Goal: Communication & Community: Participate in discussion

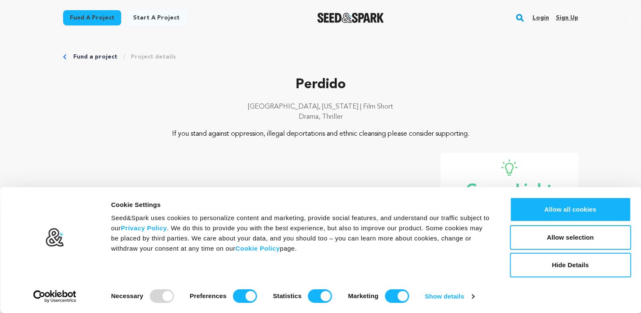
click at [542, 16] on link "Login" at bounding box center [540, 18] width 17 height 14
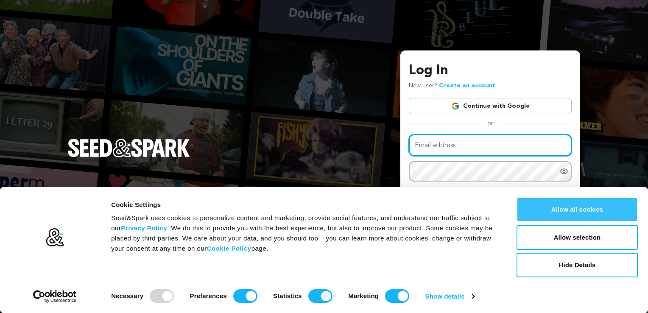
type input "mollyfarrellwhite@gmail.com"
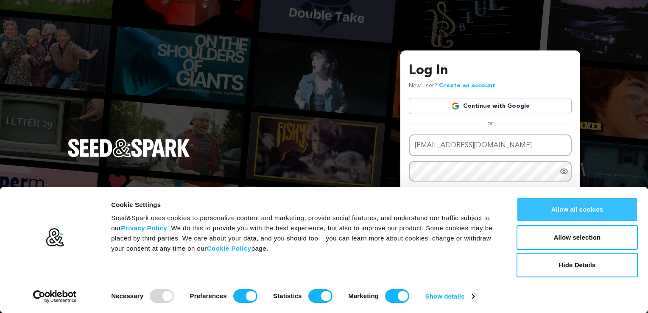
click at [595, 207] on button "Allow all cookies" at bounding box center [576, 209] width 121 height 25
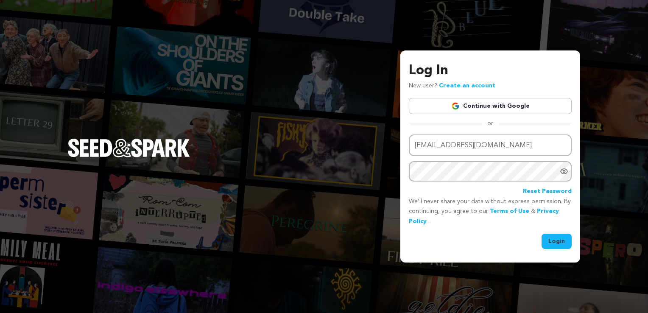
click at [553, 244] on button "Login" at bounding box center [556, 240] width 30 height 15
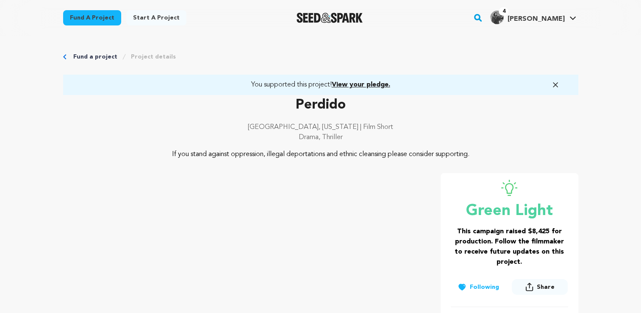
click at [504, 19] on img "Molly W.'s Profile" at bounding box center [497, 18] width 14 height 14
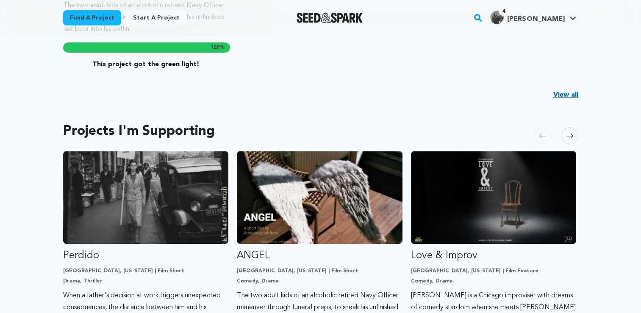
scroll to position [414, 0]
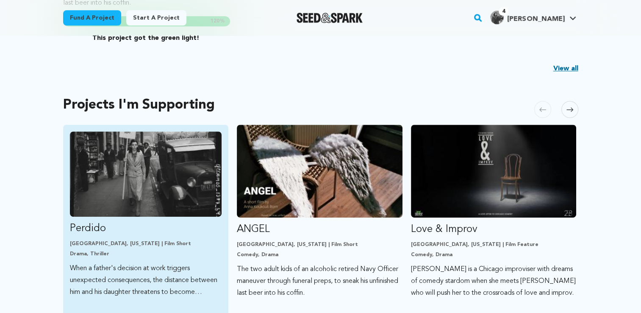
click at [168, 184] on img "Fund Perdido" at bounding box center [146, 173] width 152 height 85
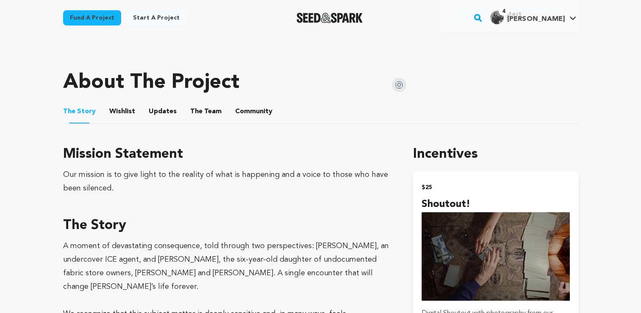
scroll to position [375, 0]
click at [570, 18] on icon at bounding box center [573, 18] width 7 height 4
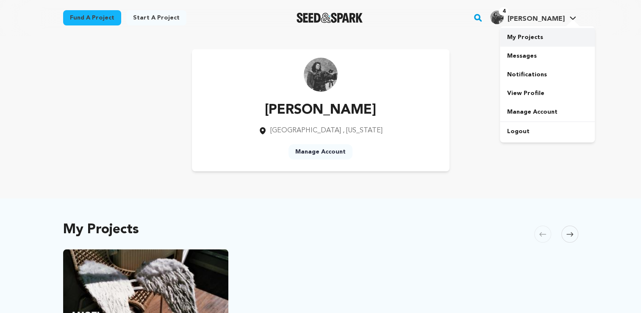
click at [546, 36] on link "My Projects" at bounding box center [547, 37] width 95 height 19
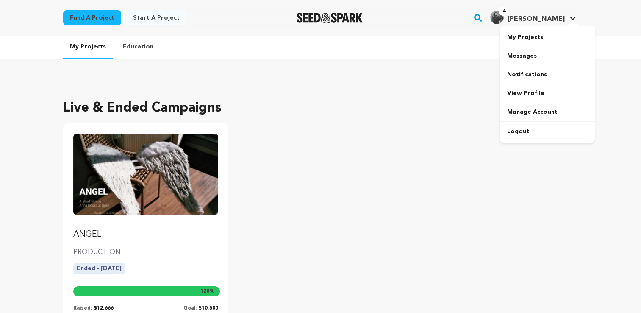
click at [504, 20] on img "Molly W.'s Profile" at bounding box center [497, 18] width 14 height 14
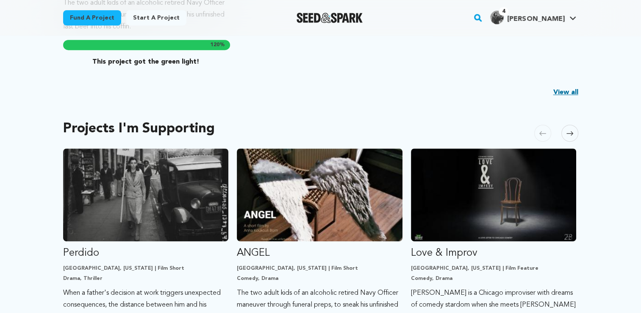
scroll to position [407, 0]
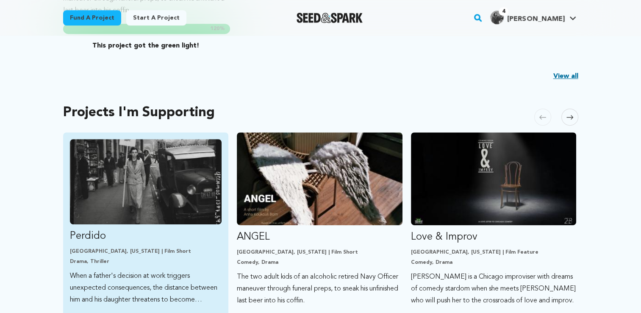
click at [186, 203] on img "Fund Perdido" at bounding box center [146, 181] width 152 height 85
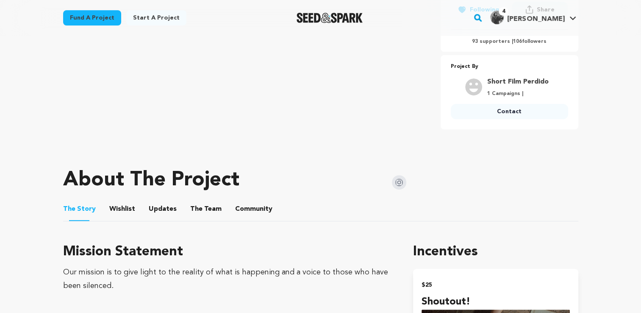
scroll to position [277, 0]
click at [235, 208] on span "Community" at bounding box center [253, 209] width 37 height 10
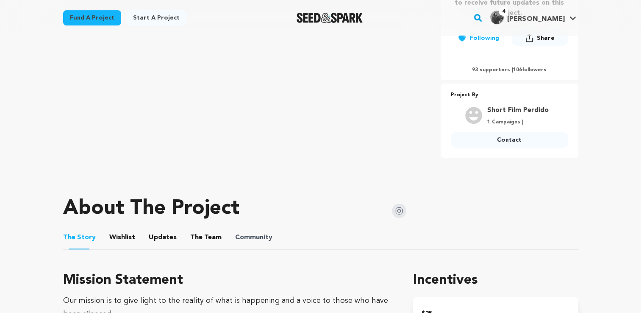
scroll to position [248, 0]
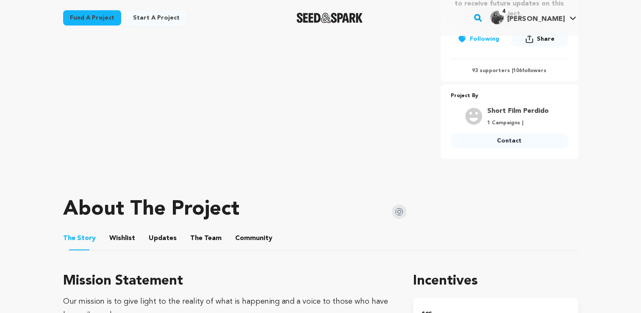
click at [246, 242] on button "Community" at bounding box center [254, 240] width 20 height 20
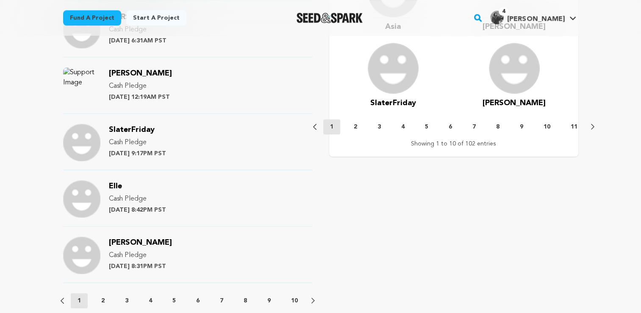
scroll to position [822, 0]
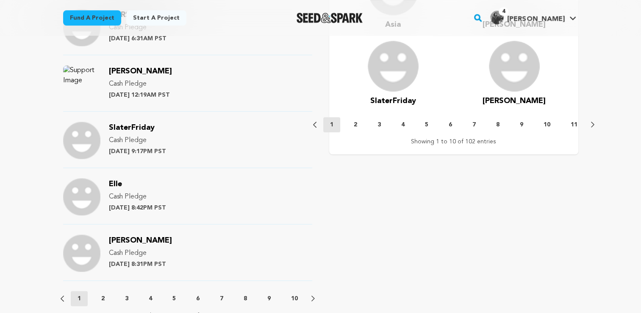
click at [453, 125] on button "6" at bounding box center [450, 124] width 17 height 8
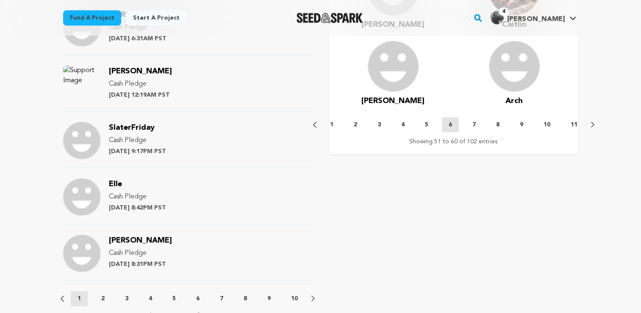
click at [196, 299] on p "6" at bounding box center [197, 298] width 3 height 8
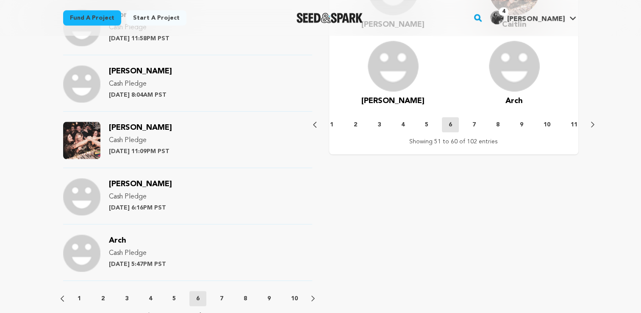
click at [227, 297] on button "7" at bounding box center [221, 298] width 17 height 8
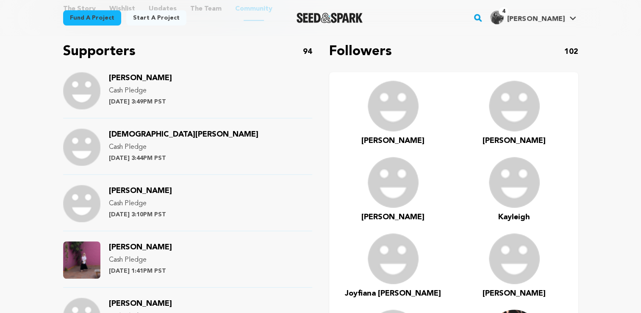
scroll to position [477, 0]
